Goal: Transaction & Acquisition: Register for event/course

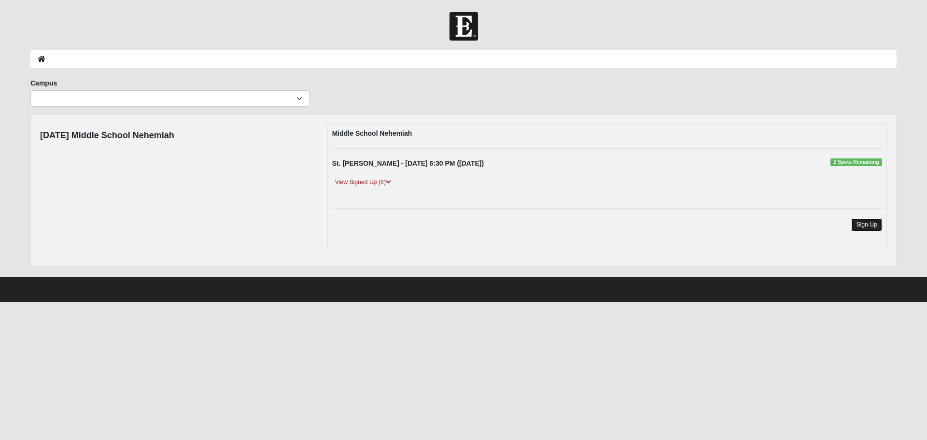
click at [871, 225] on link "Sign Up" at bounding box center [866, 224] width 31 height 13
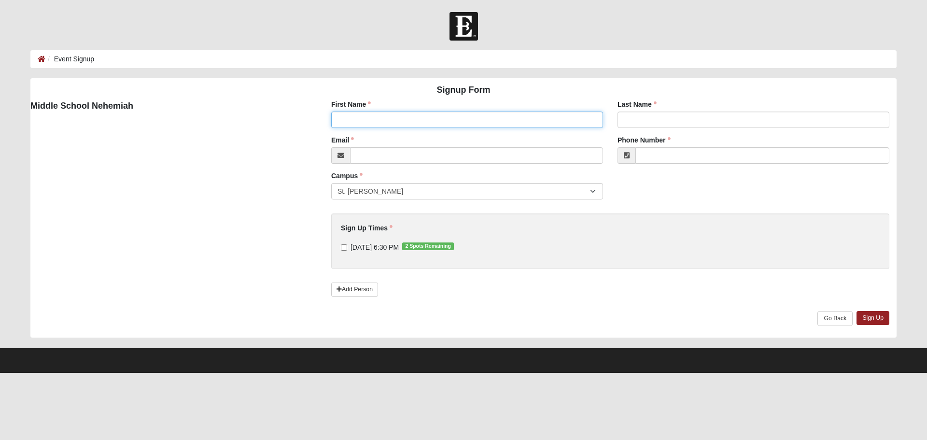
click at [365, 119] on input "First Name" at bounding box center [467, 120] width 272 height 16
type input "Lyndon"
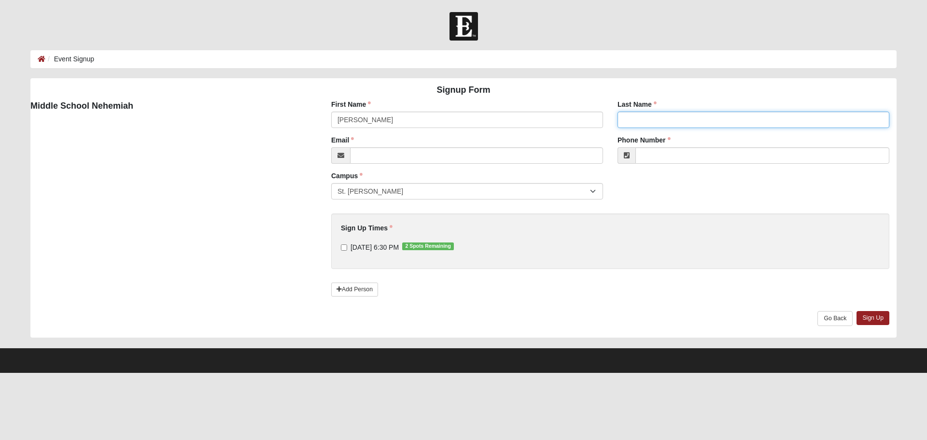
click at [628, 118] on input "Last Name" at bounding box center [754, 120] width 272 height 16
type input "McGill"
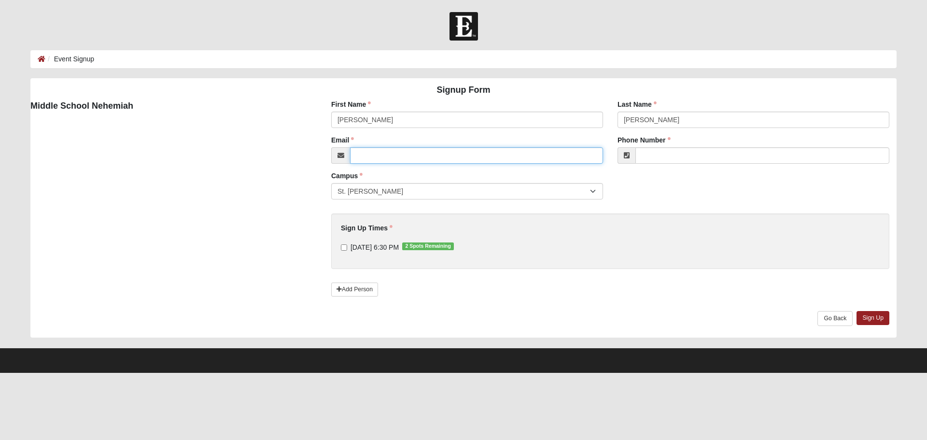
click at [366, 155] on input "Email" at bounding box center [476, 155] width 253 height 16
type input "JLMcGill2020@gmail.com"
type input "(904) 635-9002"
click at [345, 249] on input "8/20/2025 6:30 PM 2 Spots Remaining" at bounding box center [344, 247] width 6 height 6
checkbox input "true"
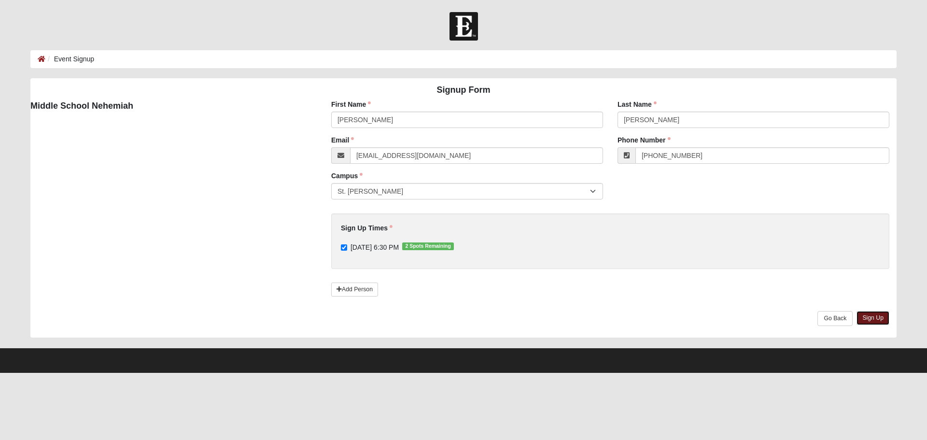
click at [882, 318] on link "Sign Up" at bounding box center [873, 318] width 33 height 14
